Goal: Information Seeking & Learning: Learn about a topic

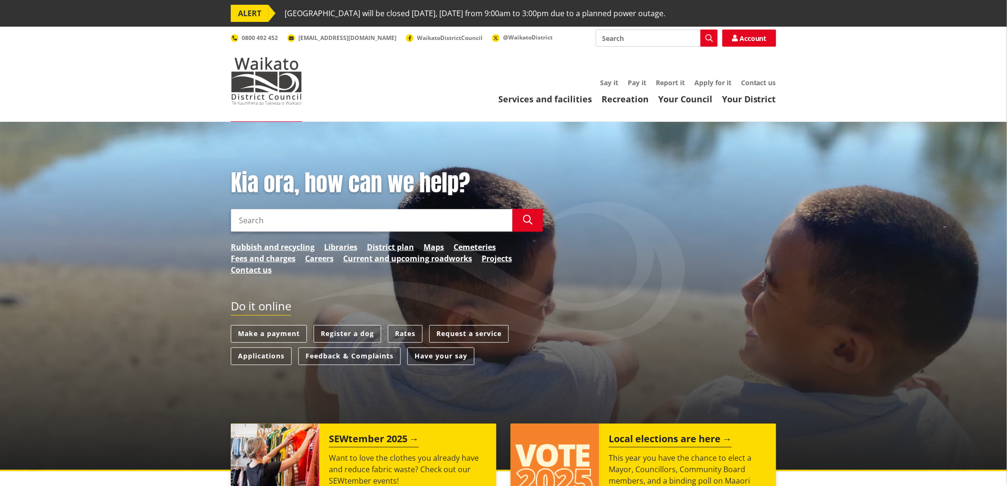
click at [639, 35] on input "Search" at bounding box center [657, 38] width 122 height 17
type input "w"
click at [279, 247] on link "Rubbish and recycling" at bounding box center [273, 246] width 84 height 11
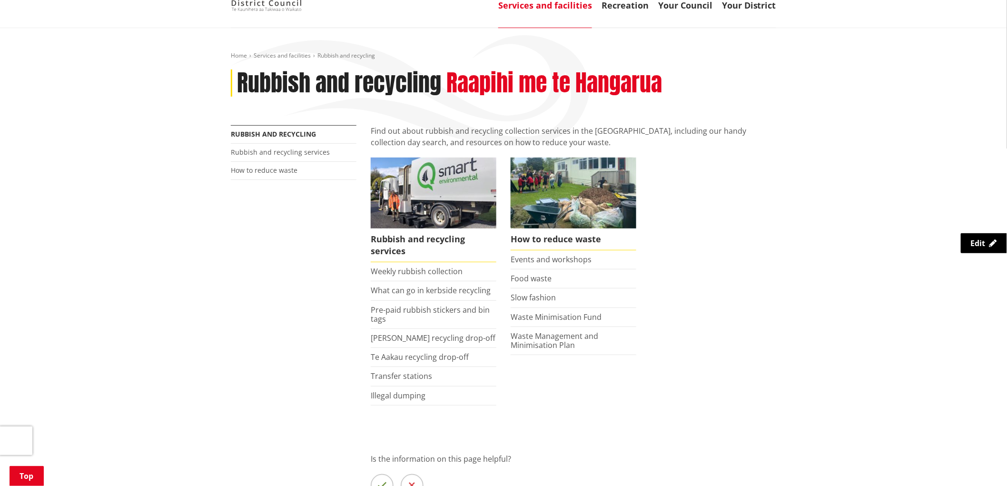
scroll to position [159, 0]
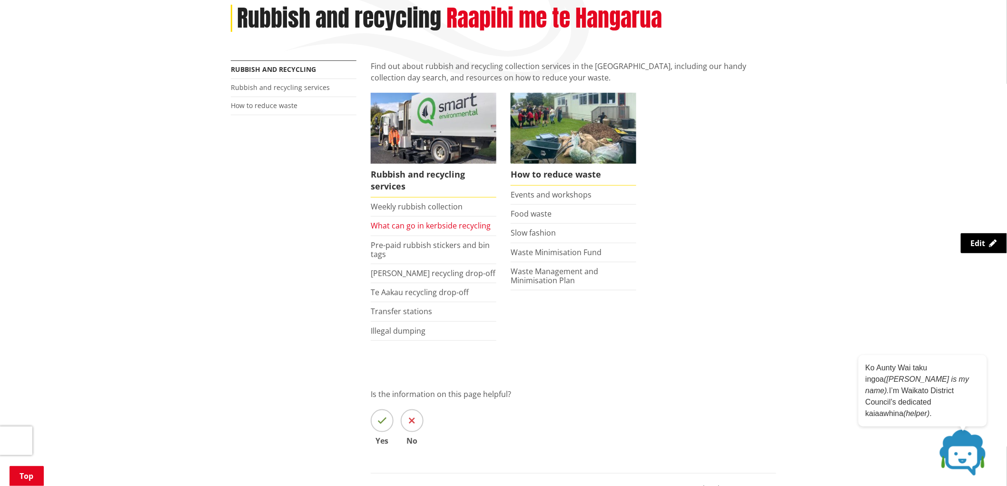
click at [413, 226] on link "What can go in kerbside recycling" at bounding box center [431, 225] width 120 height 10
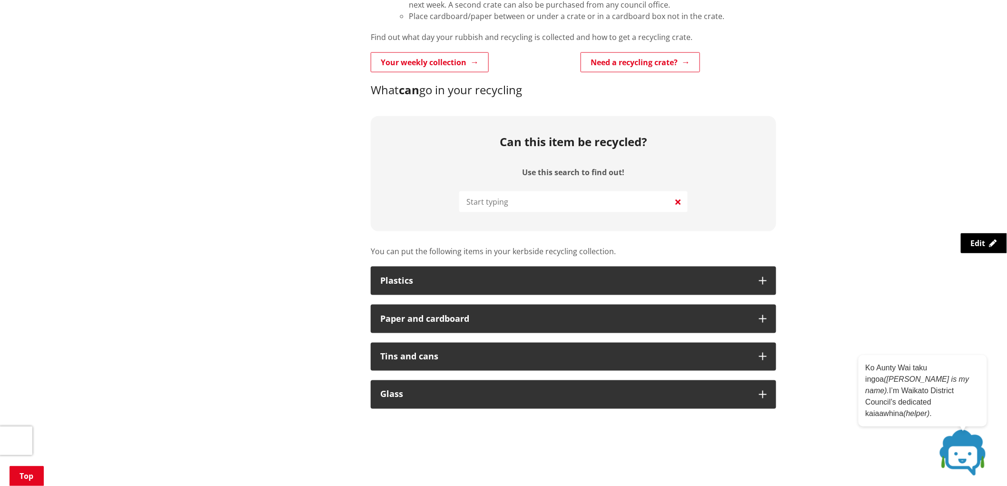
scroll to position [423, 0]
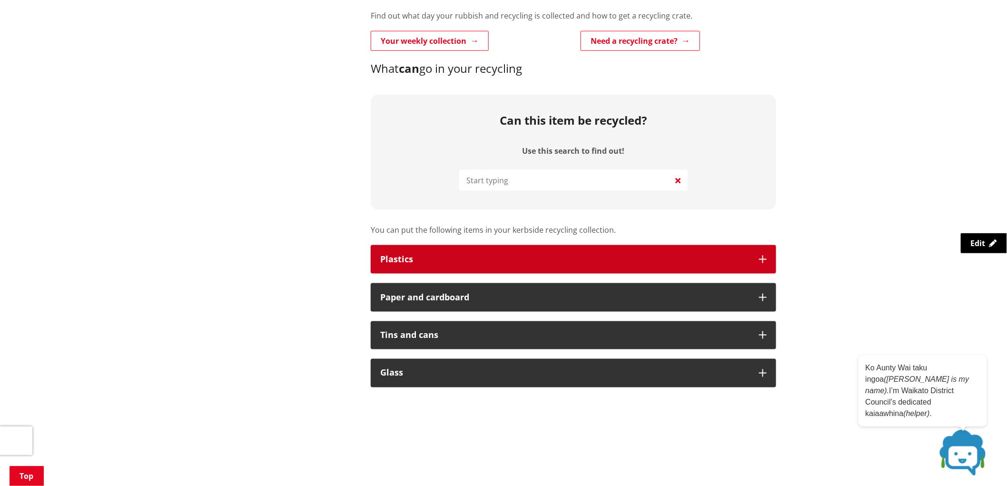
click at [765, 259] on icon "button" at bounding box center [763, 260] width 8 height 8
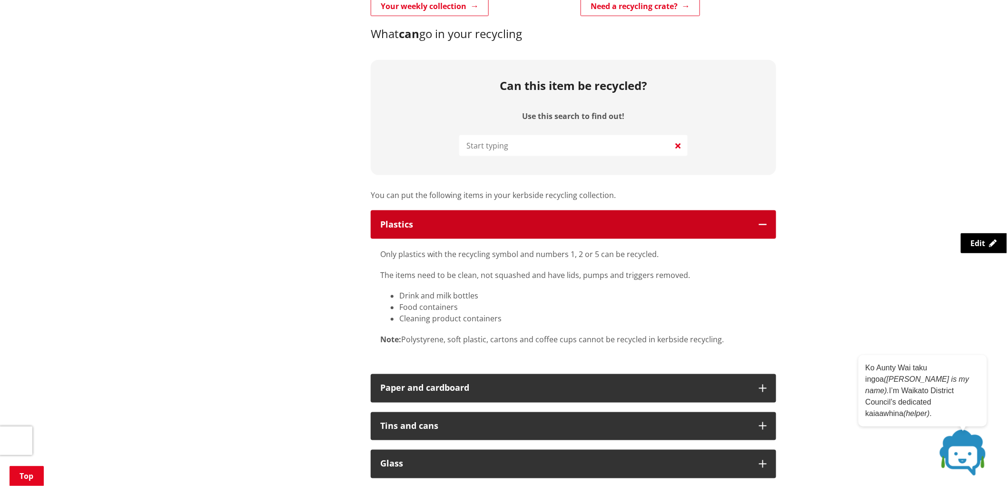
scroll to position [476, 0]
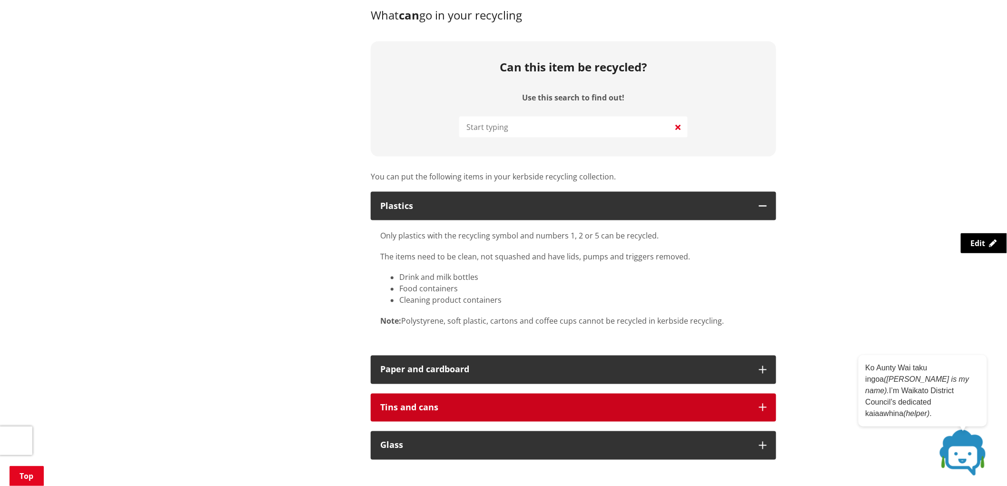
click at [768, 408] on button "Tins and cans" at bounding box center [574, 408] width 406 height 29
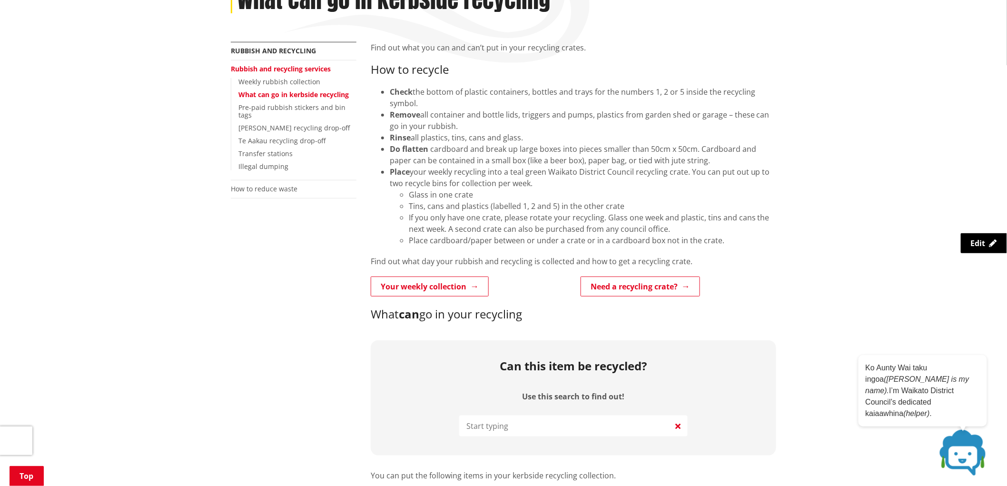
scroll to position [159, 0]
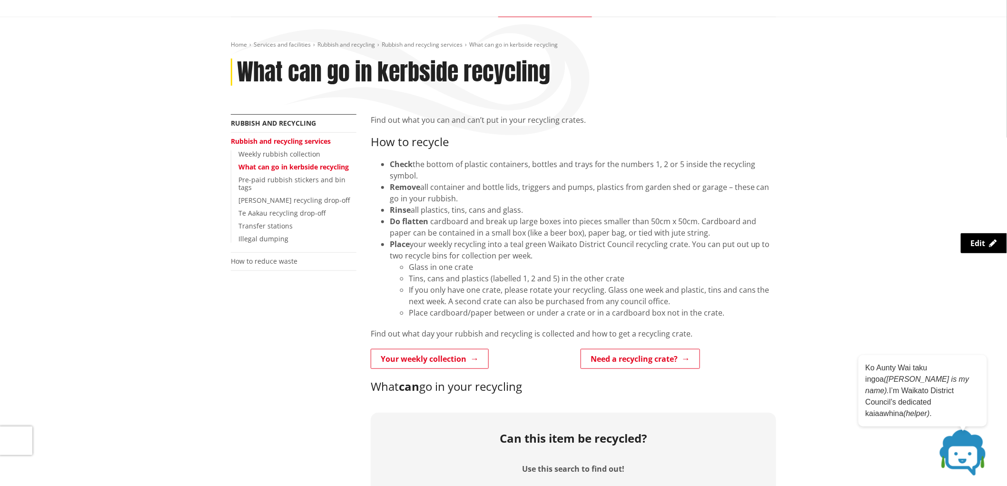
scroll to position [0, 0]
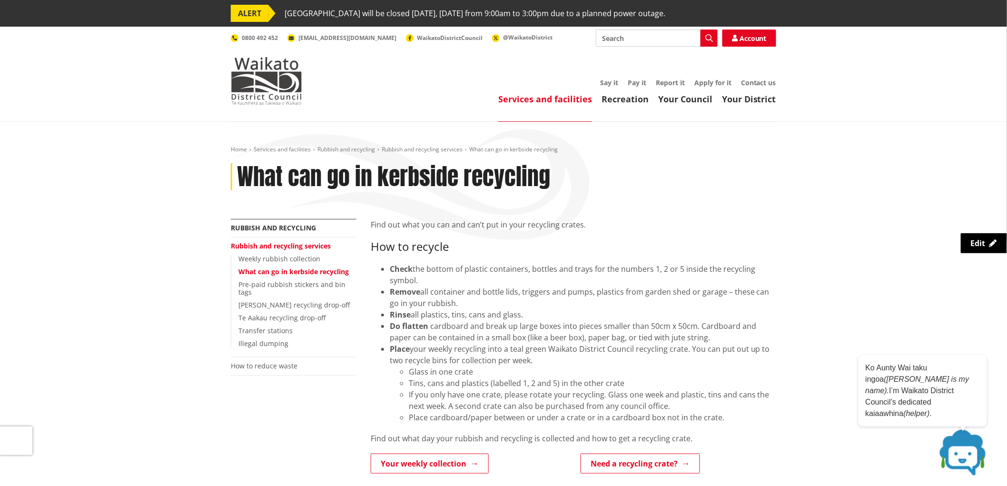
click at [752, 199] on div "Home Services and facilities Rubbish and recycling Rubbish and recycling servic…" at bounding box center [504, 182] width 560 height 73
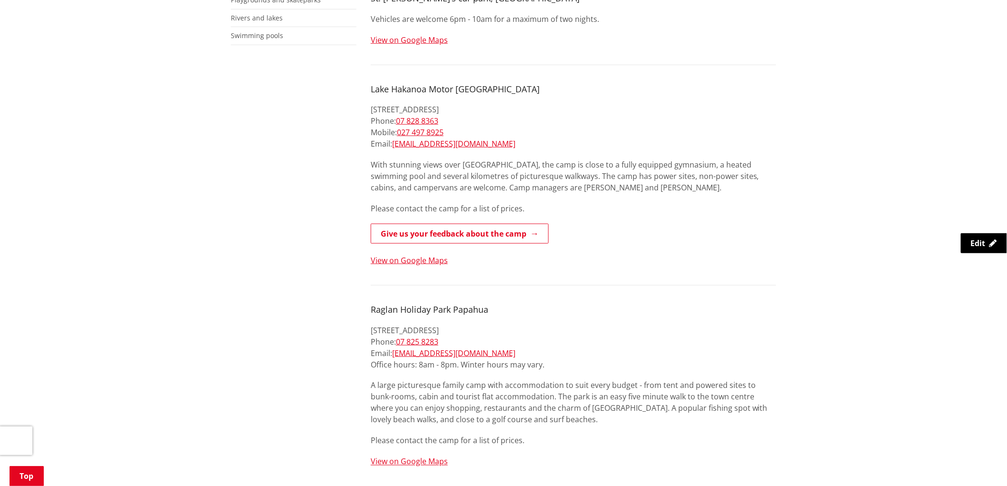
scroll to position [423, 0]
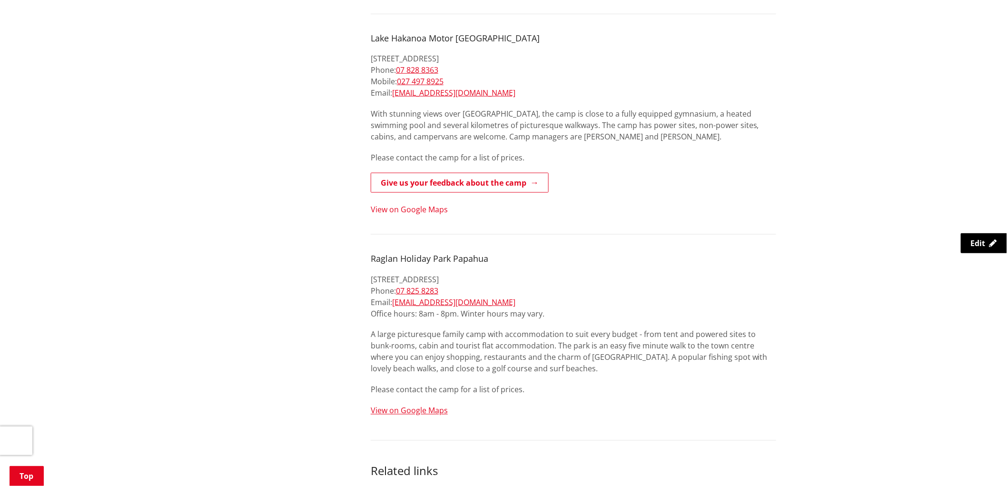
click at [436, 204] on link "View on Google Maps" at bounding box center [409, 209] width 77 height 10
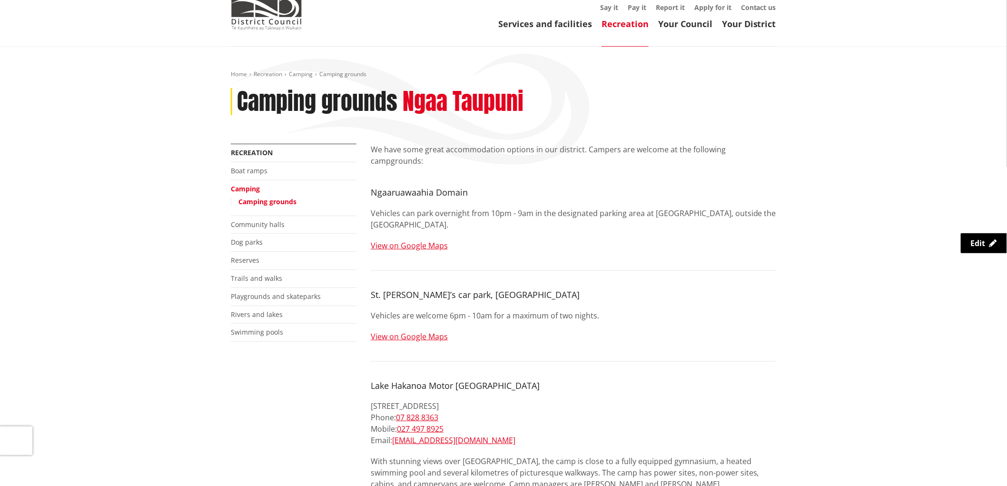
scroll to position [0, 0]
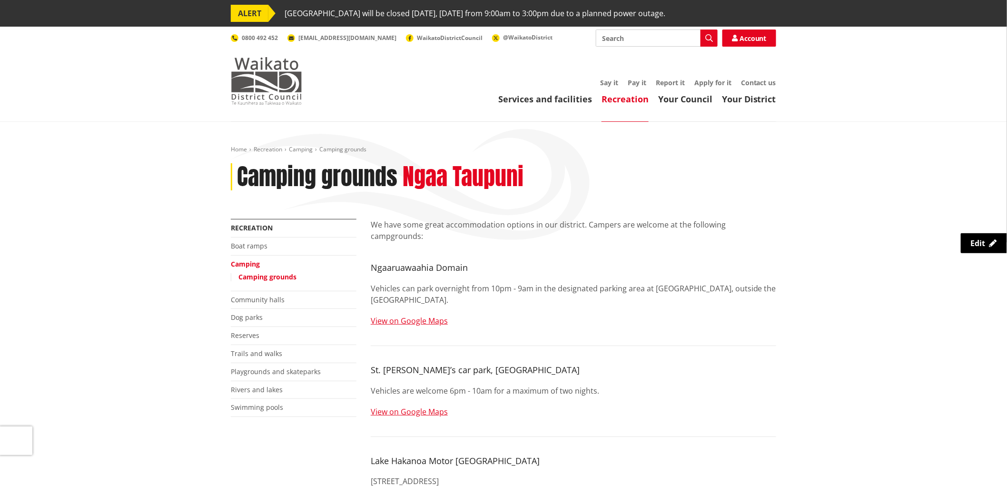
click at [282, 89] on img at bounding box center [266, 81] width 71 height 48
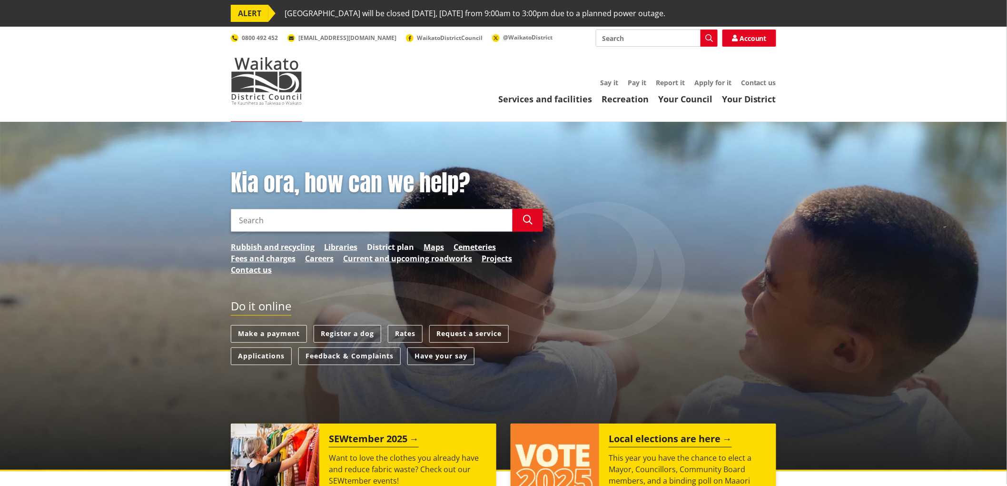
click at [397, 246] on link "District plan" at bounding box center [390, 246] width 47 height 11
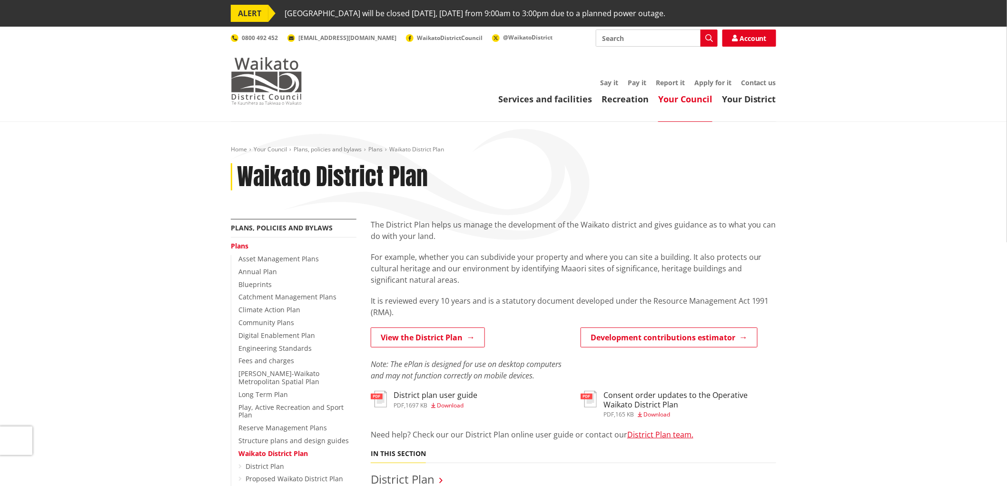
click at [285, 89] on img at bounding box center [266, 81] width 71 height 48
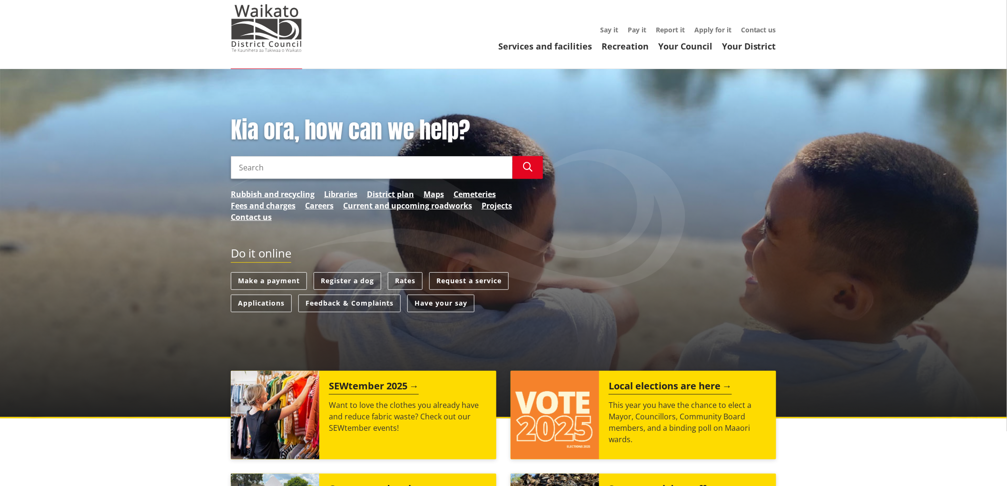
scroll to position [53, 0]
click at [427, 192] on link "Maps" at bounding box center [434, 194] width 20 height 11
click at [402, 191] on link "District plan" at bounding box center [390, 194] width 47 height 11
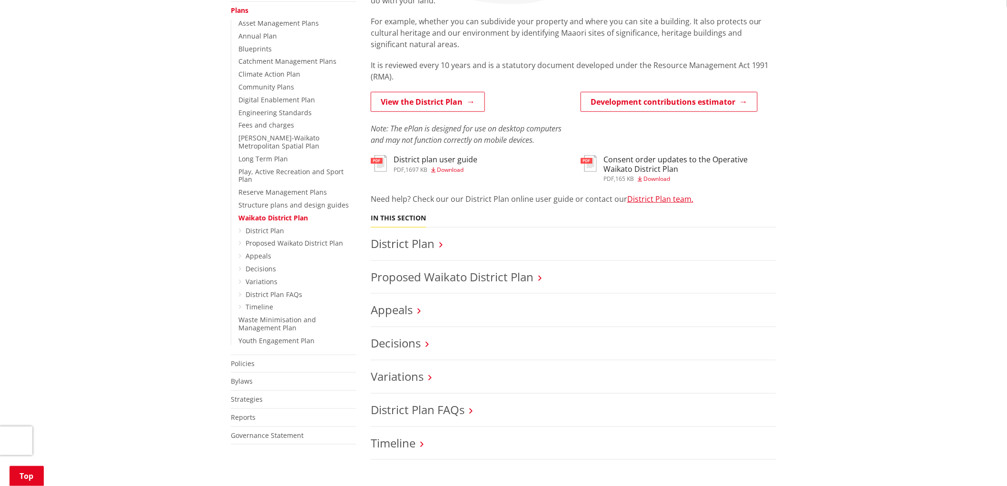
scroll to position [211, 0]
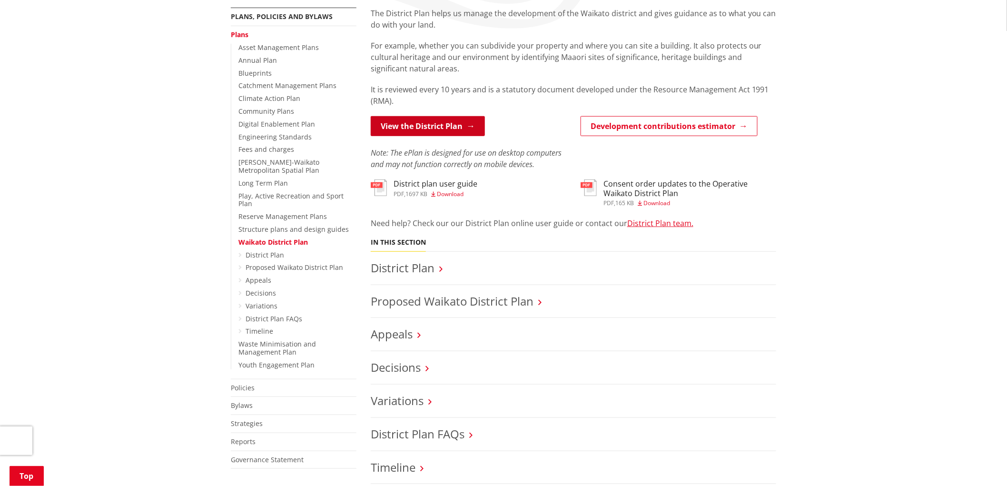
click at [453, 126] on link "View the District Plan" at bounding box center [428, 126] width 114 height 20
